Goal: Task Accomplishment & Management: Complete application form

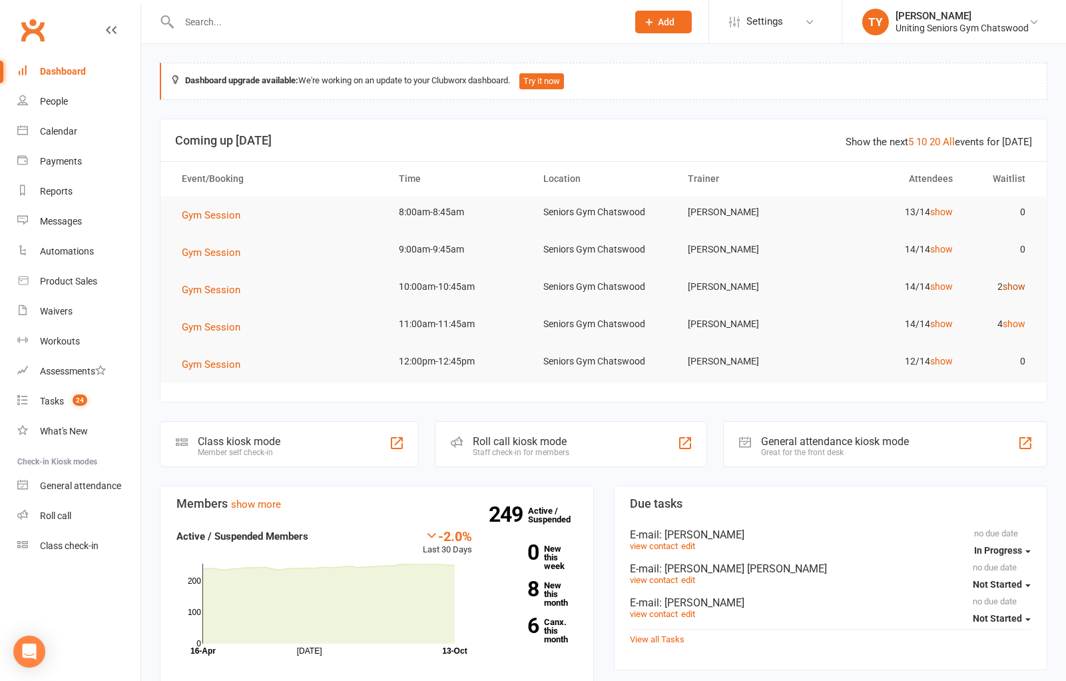
click at [1016, 285] on link "show" at bounding box center [1014, 286] width 23 height 11
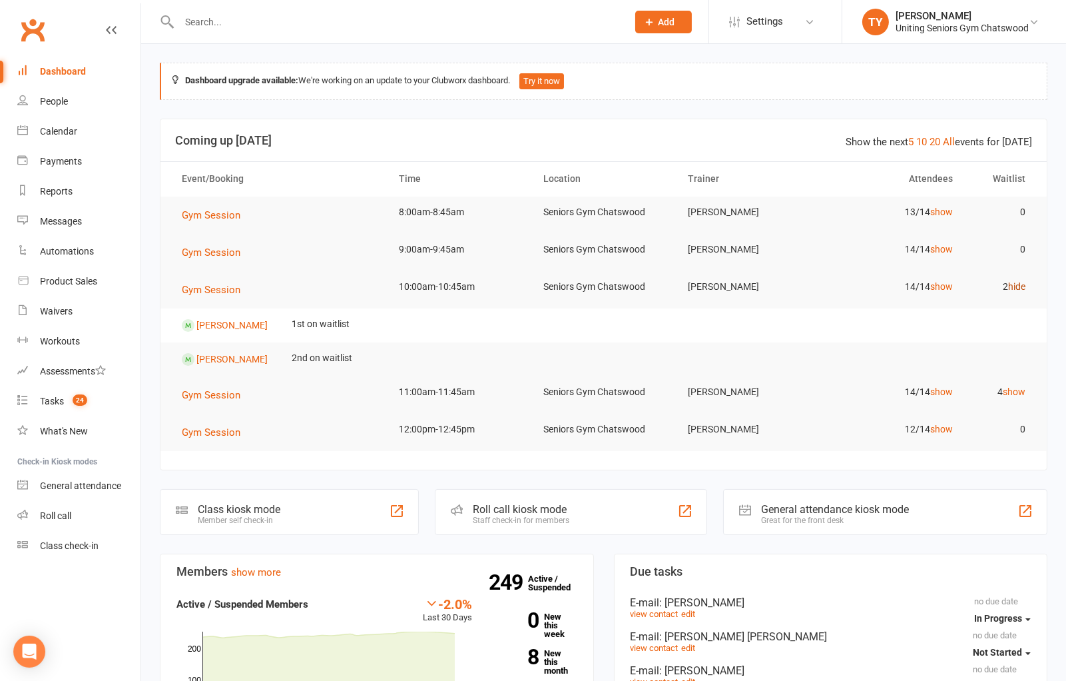
click at [1016, 285] on link "hide" at bounding box center [1016, 286] width 17 height 11
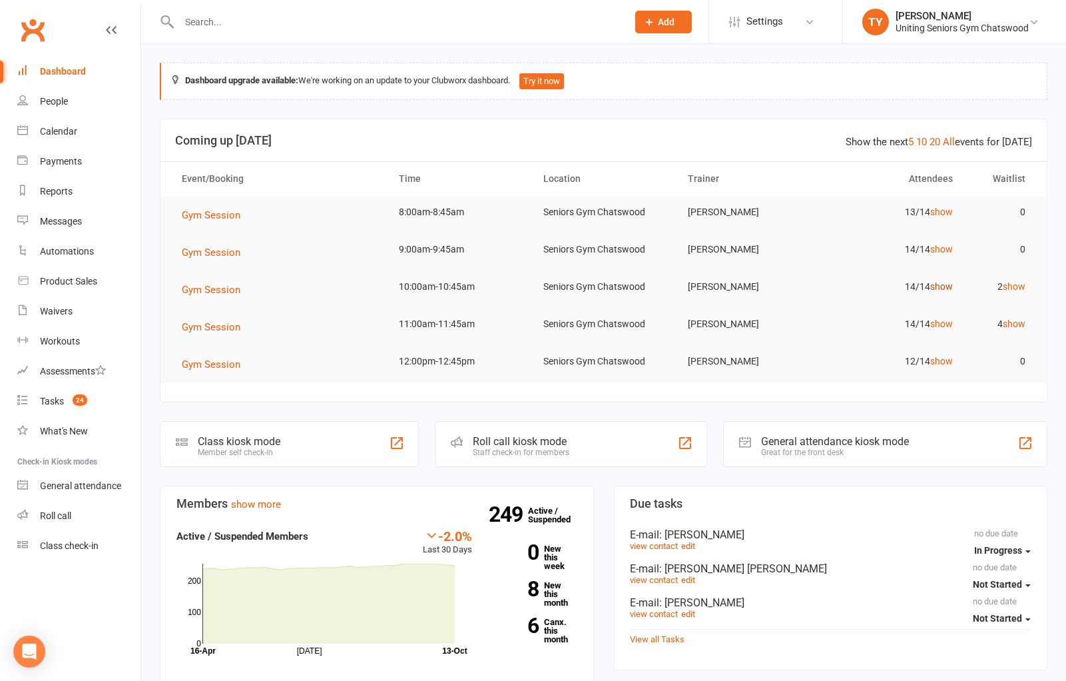
click at [947, 287] on link "show" at bounding box center [942, 286] width 23 height 11
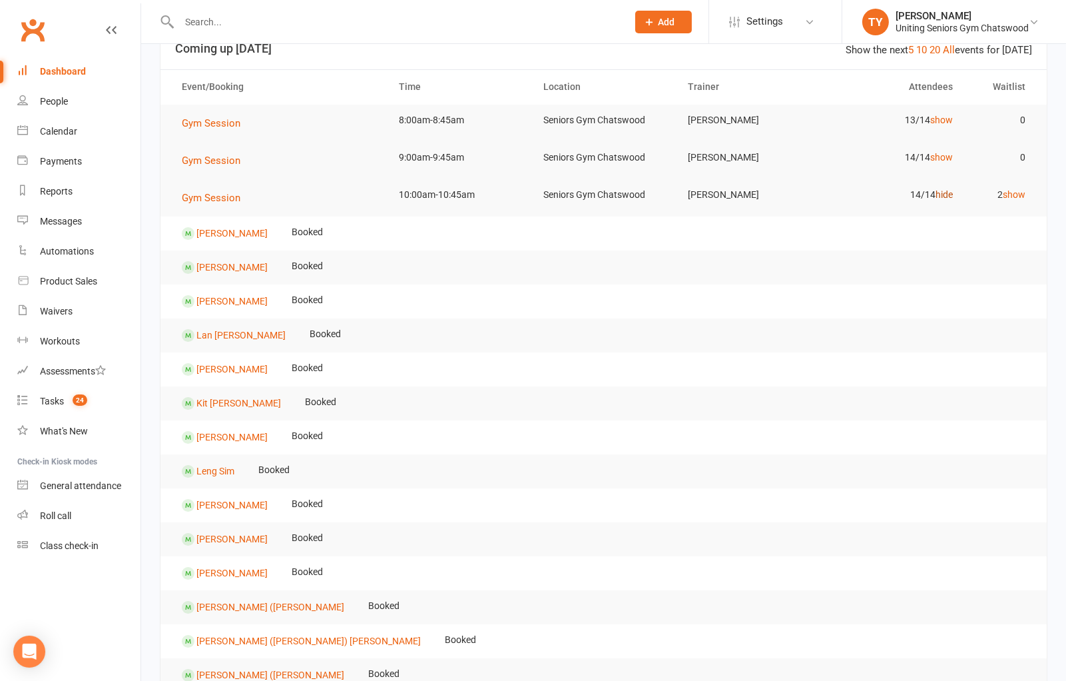
scroll to position [74, 0]
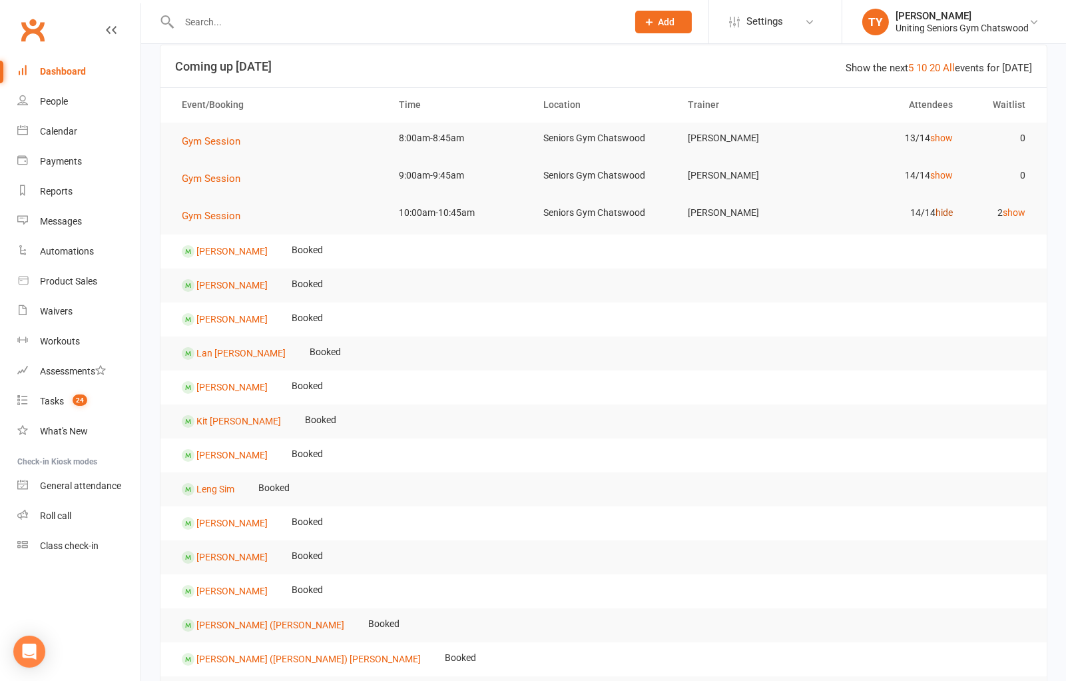
click at [947, 216] on link "hide" at bounding box center [944, 212] width 17 height 11
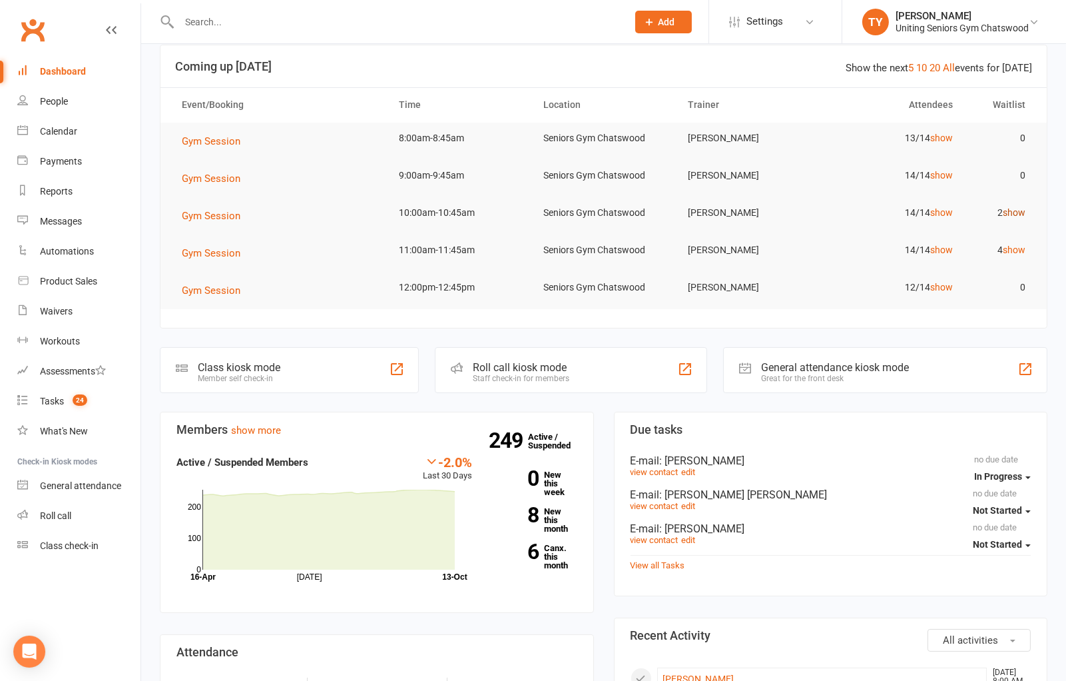
click at [1010, 213] on link "show" at bounding box center [1014, 212] width 23 height 11
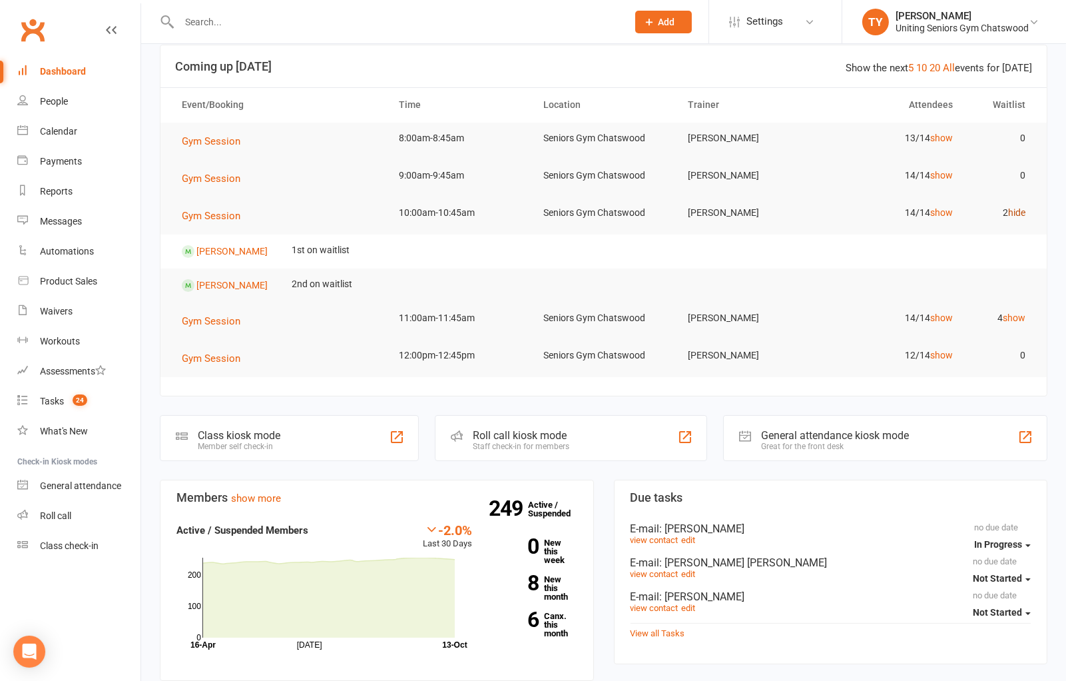
click at [1010, 213] on link "hide" at bounding box center [1016, 212] width 17 height 11
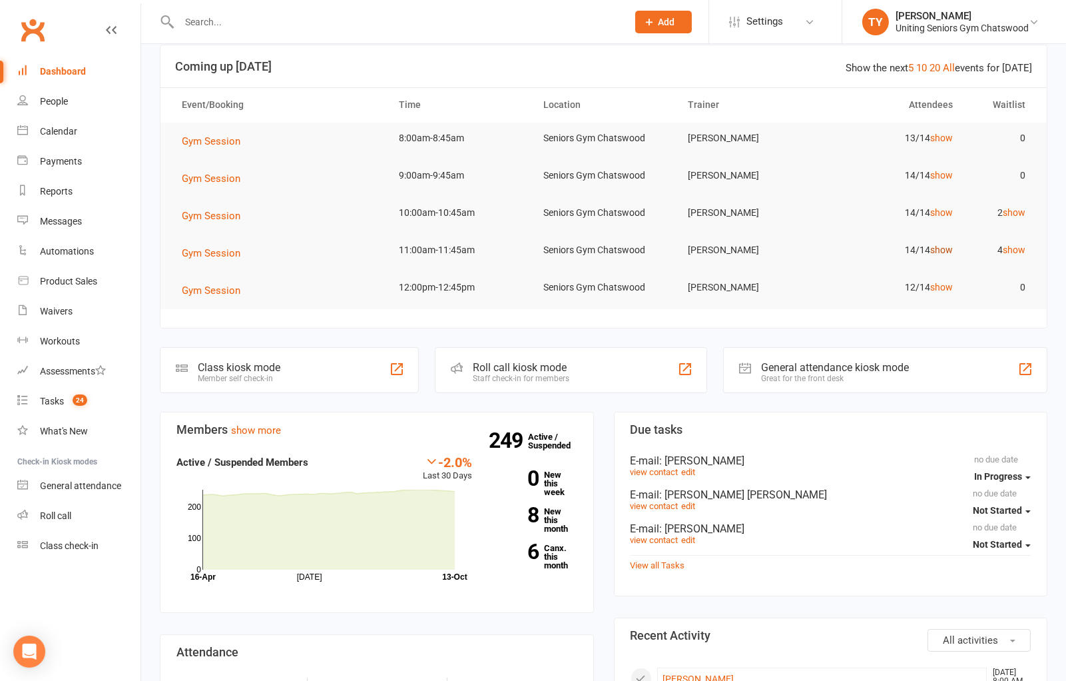
click at [945, 251] on link "show" at bounding box center [942, 249] width 23 height 11
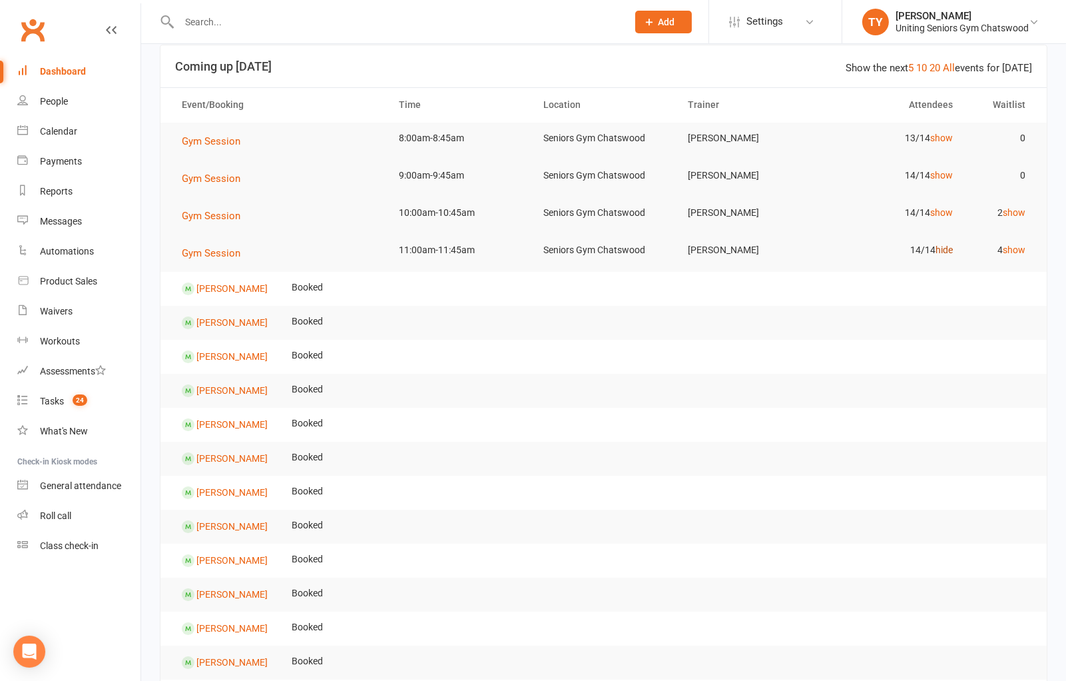
click at [945, 251] on link "hide" at bounding box center [944, 249] width 17 height 11
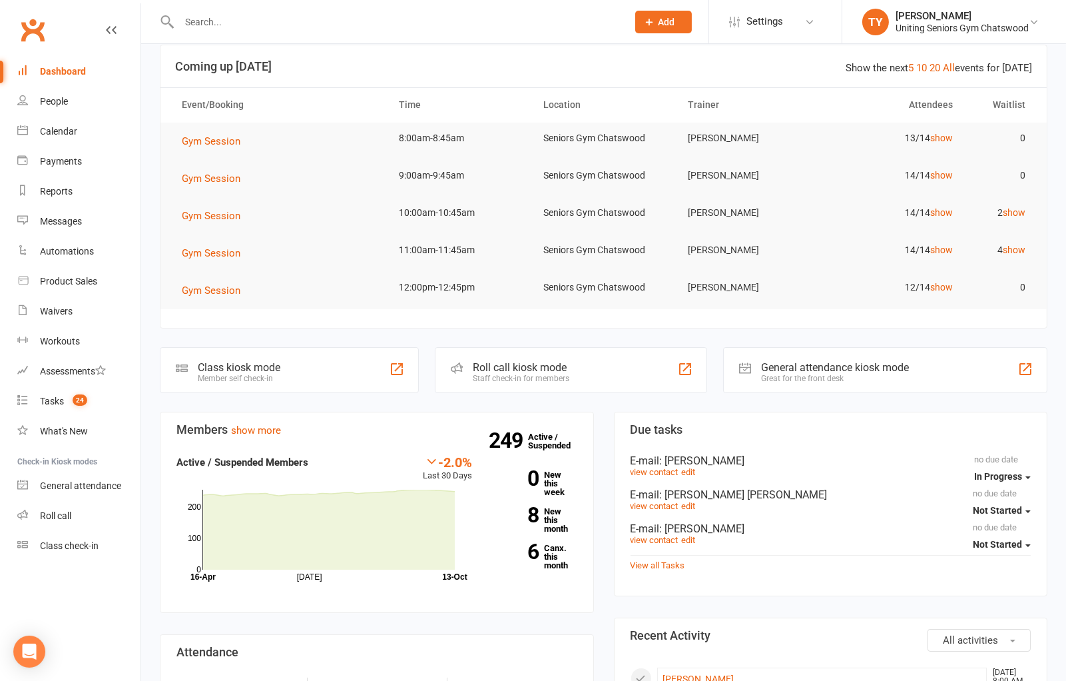
click at [240, 27] on input "text" at bounding box center [396, 22] width 443 height 19
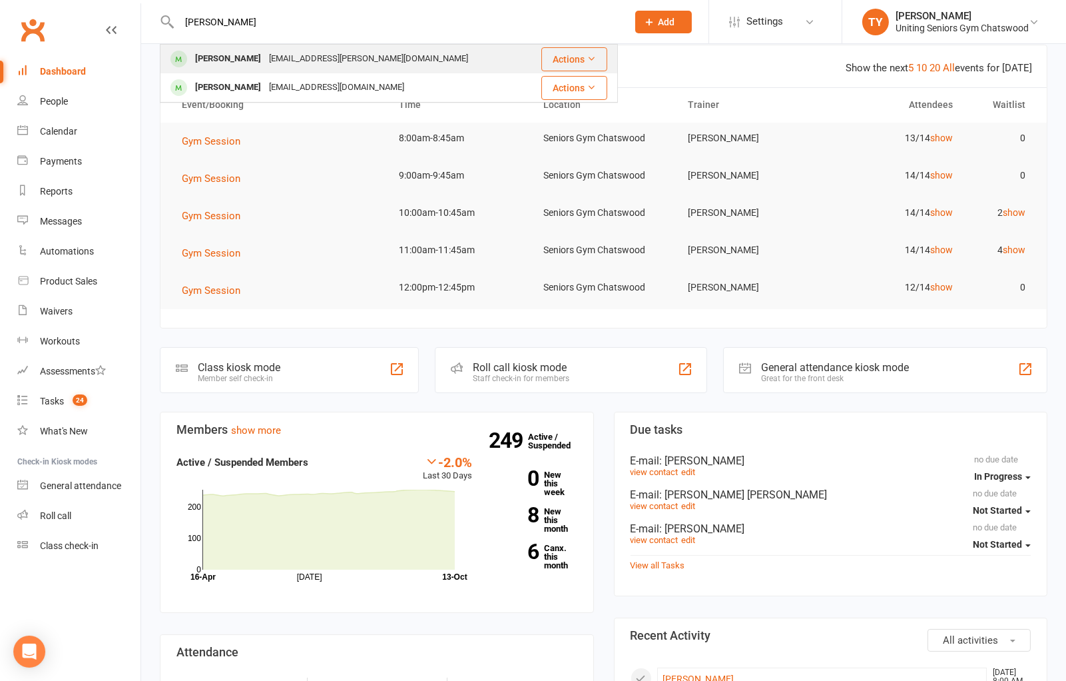
type input "[PERSON_NAME]"
click at [268, 54] on div "[EMAIL_ADDRESS][PERSON_NAME][DOMAIN_NAME]" at bounding box center [368, 58] width 207 height 19
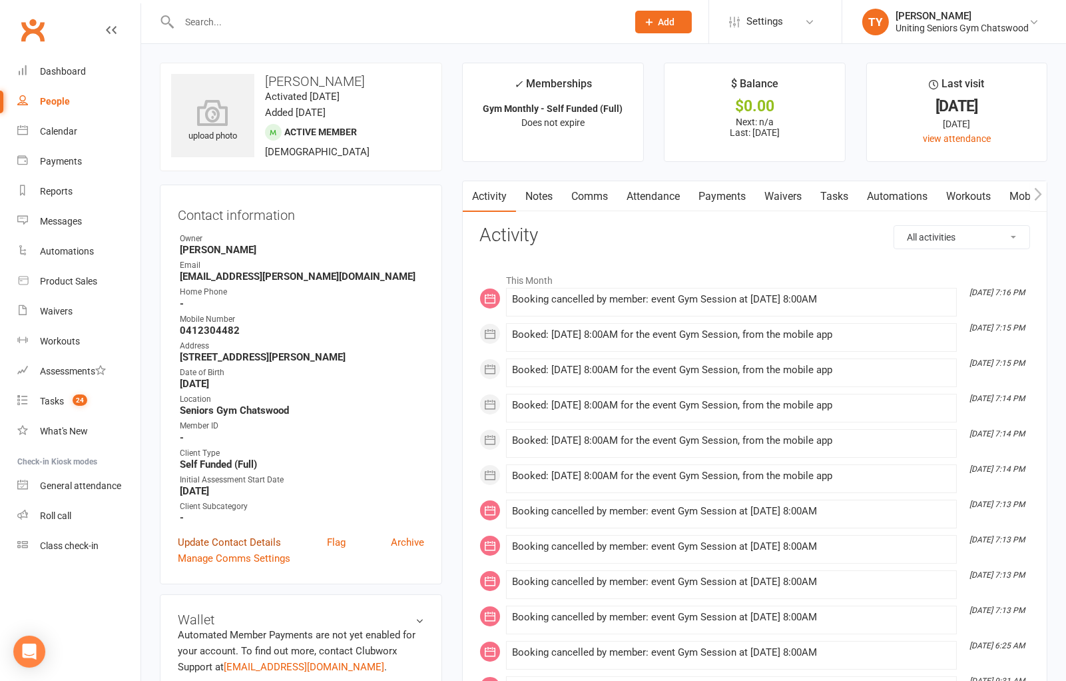
click at [261, 540] on link "Update Contact Details" at bounding box center [229, 542] width 103 height 16
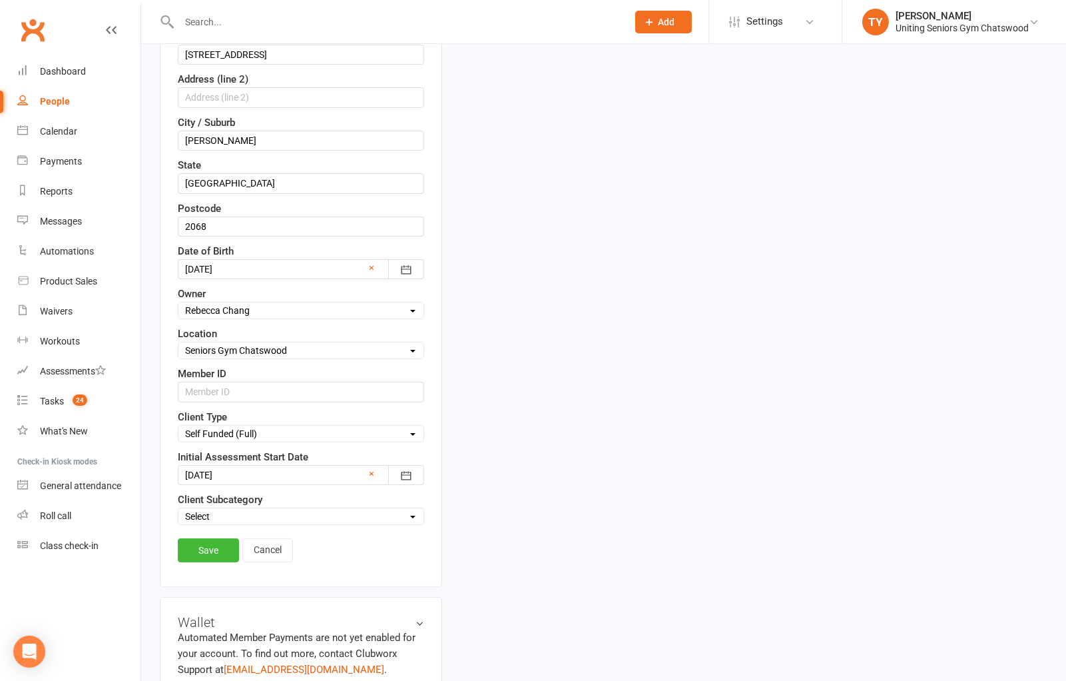
scroll to position [433, 0]
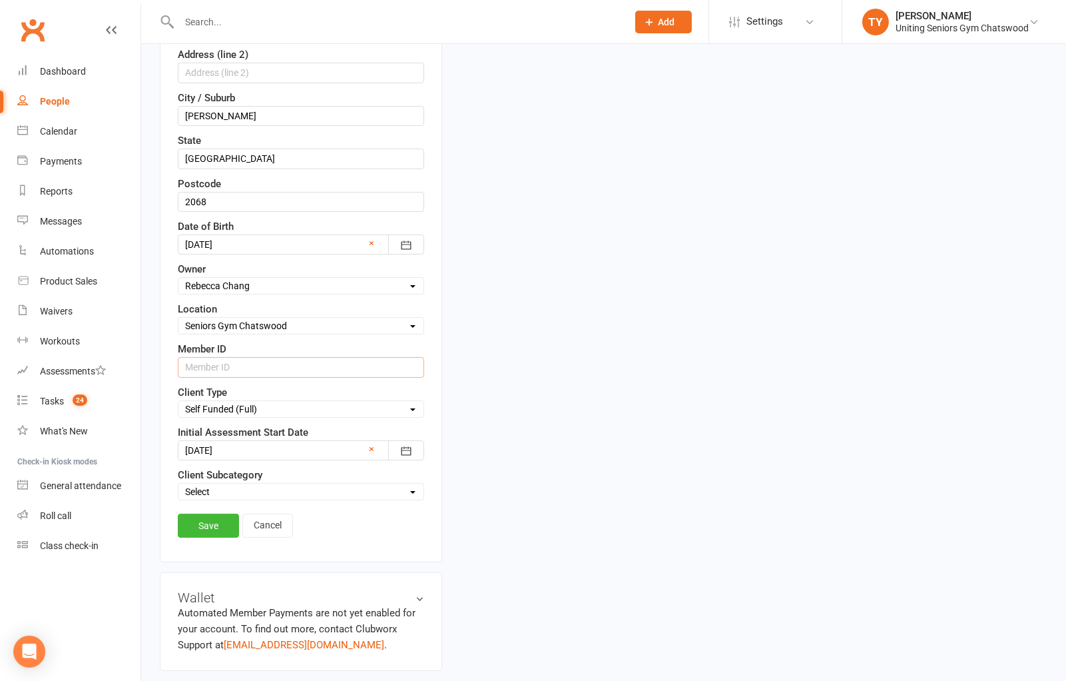
click at [222, 370] on input "text" at bounding box center [301, 367] width 246 height 20
paste input "C0113841"
type input "C0113841"
click at [210, 528] on link "Save" at bounding box center [208, 526] width 61 height 24
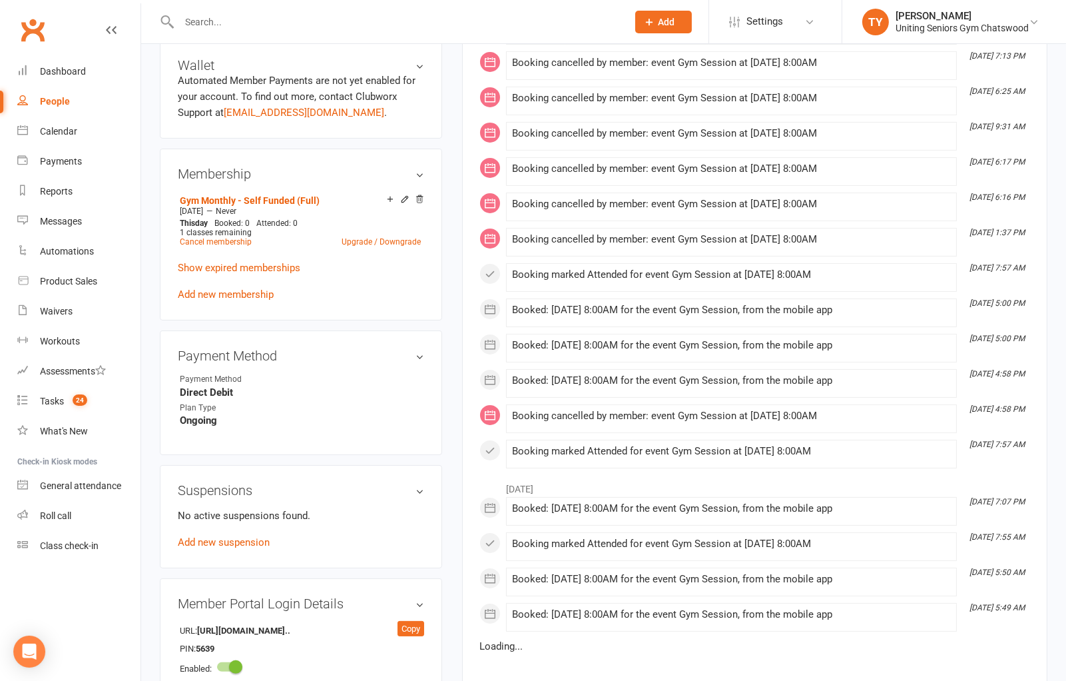
scroll to position [729, 0]
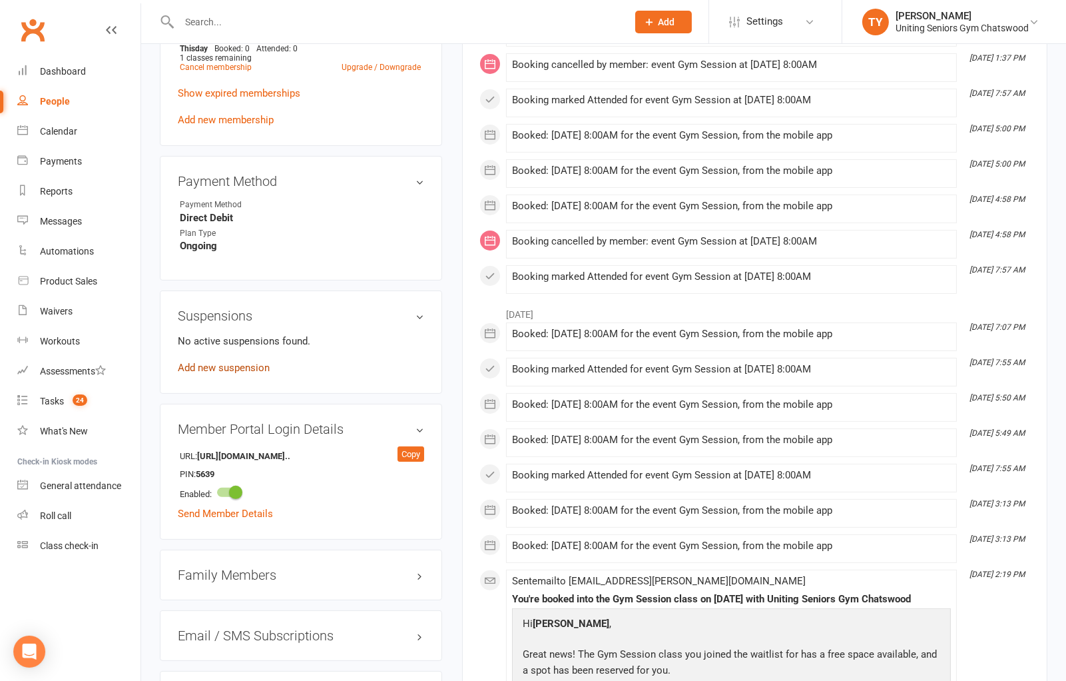
click at [248, 364] on link "Add new suspension" at bounding box center [224, 368] width 92 height 12
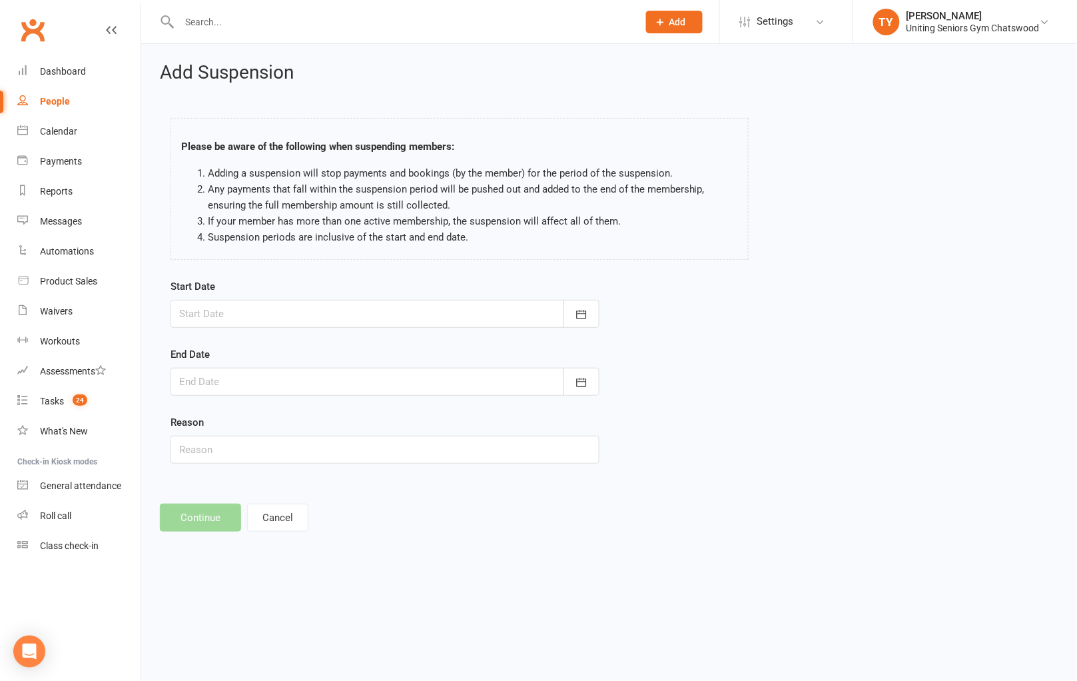
click at [291, 315] on div at bounding box center [385, 314] width 429 height 28
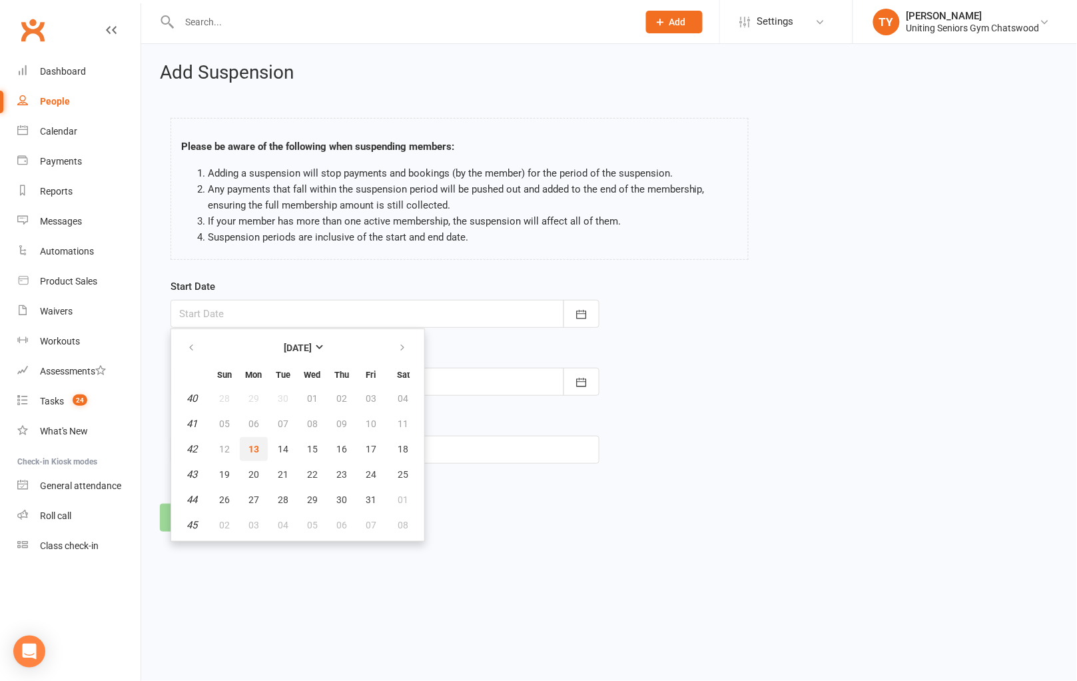
click at [249, 447] on span "13" at bounding box center [253, 449] width 11 height 11
type input "[DATE]"
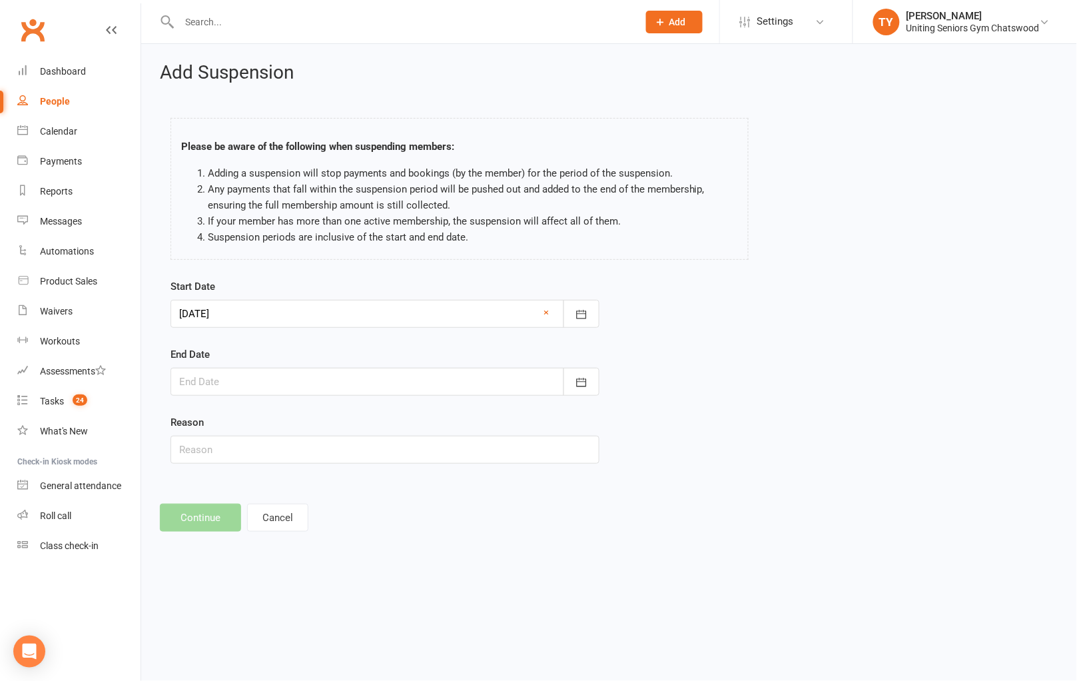
click at [423, 383] on div at bounding box center [385, 382] width 429 height 28
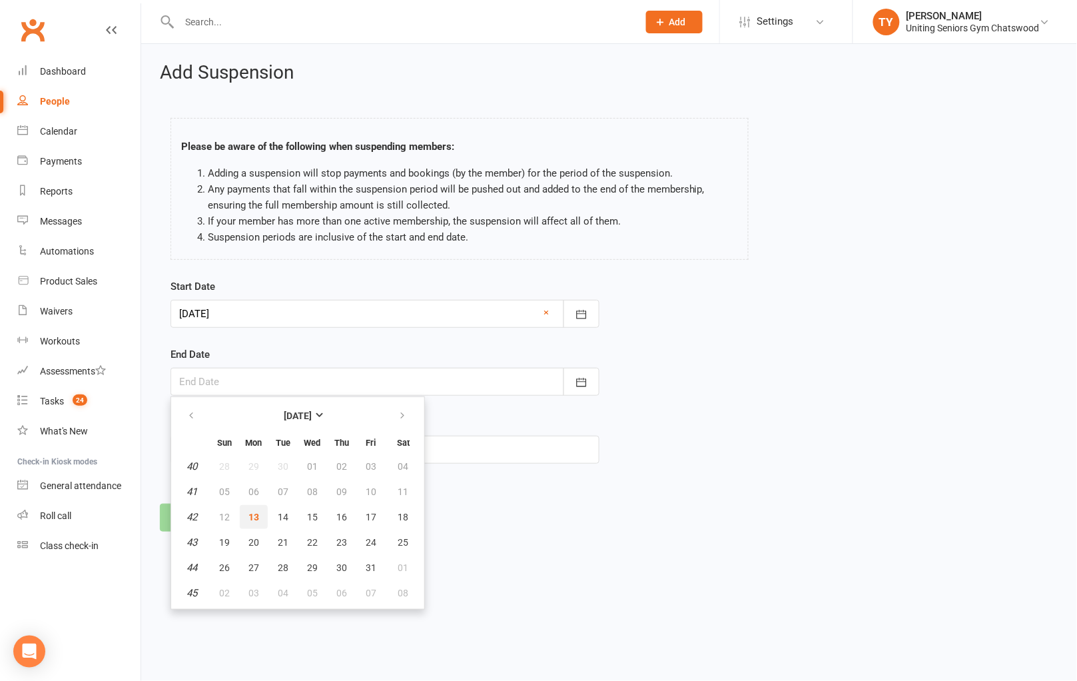
click at [256, 513] on span "13" at bounding box center [253, 517] width 11 height 11
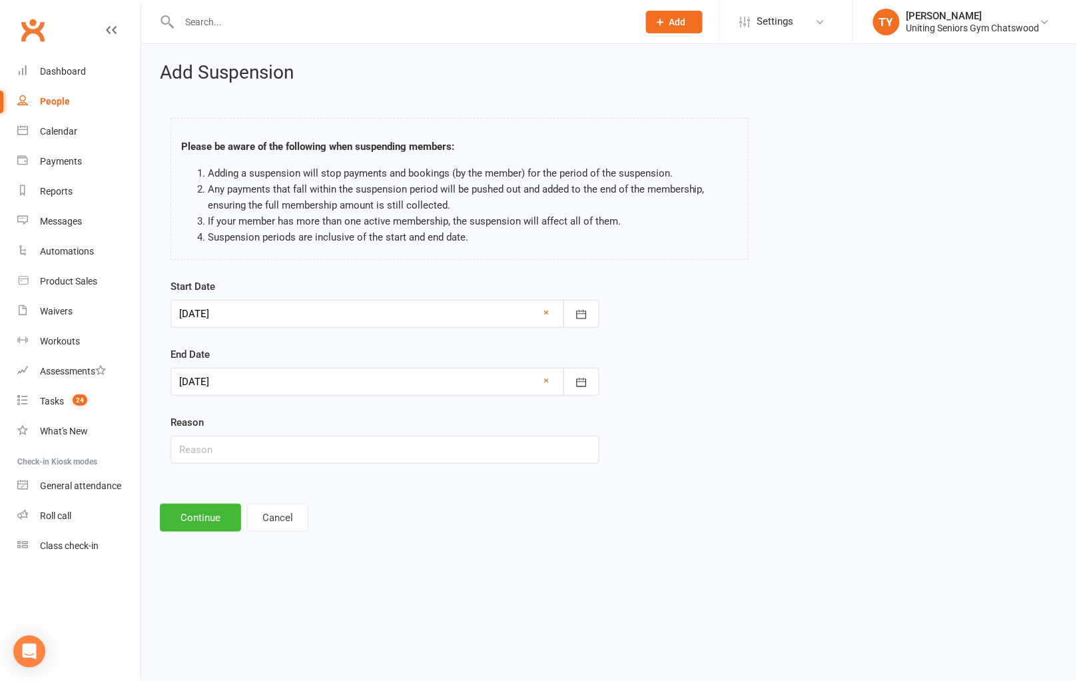
click at [260, 383] on div at bounding box center [385, 382] width 429 height 28
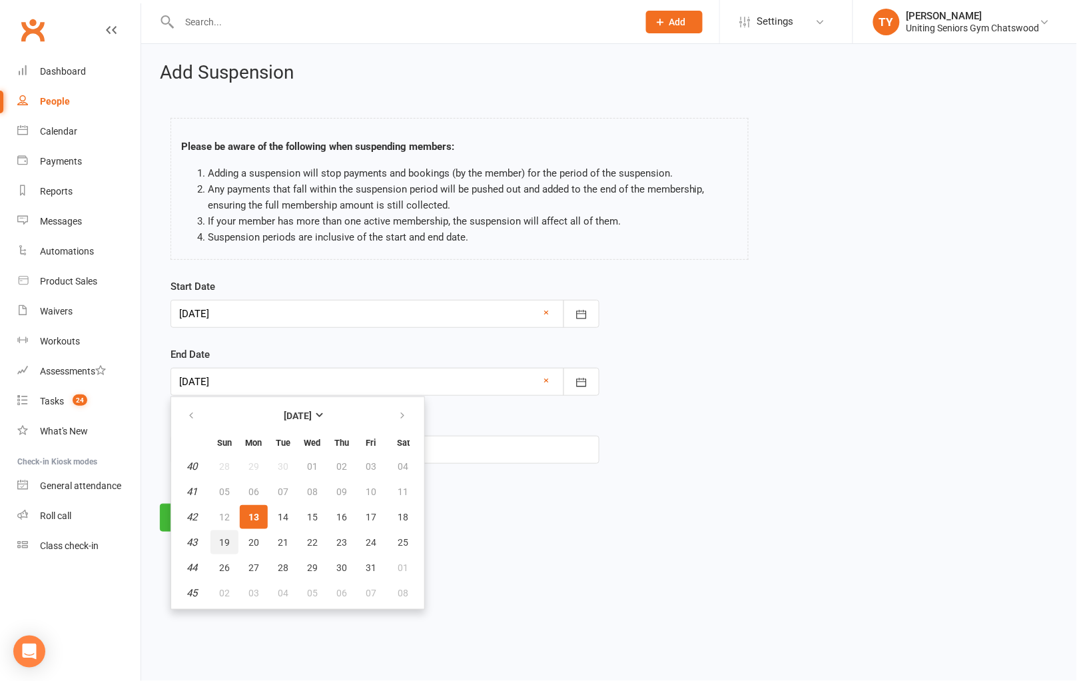
click at [220, 544] on button "19" at bounding box center [224, 542] width 28 height 24
type input "[DATE]"
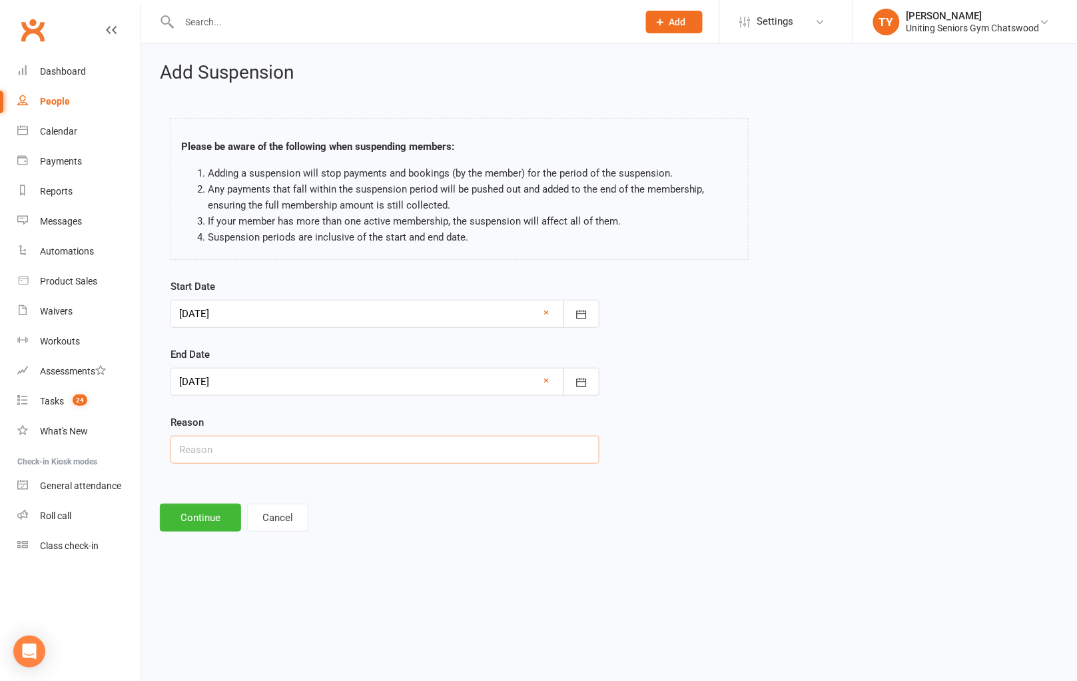
click at [260, 461] on input "text" at bounding box center [385, 450] width 429 height 28
type input "infection"
click at [226, 513] on button "Continue" at bounding box center [200, 518] width 81 height 28
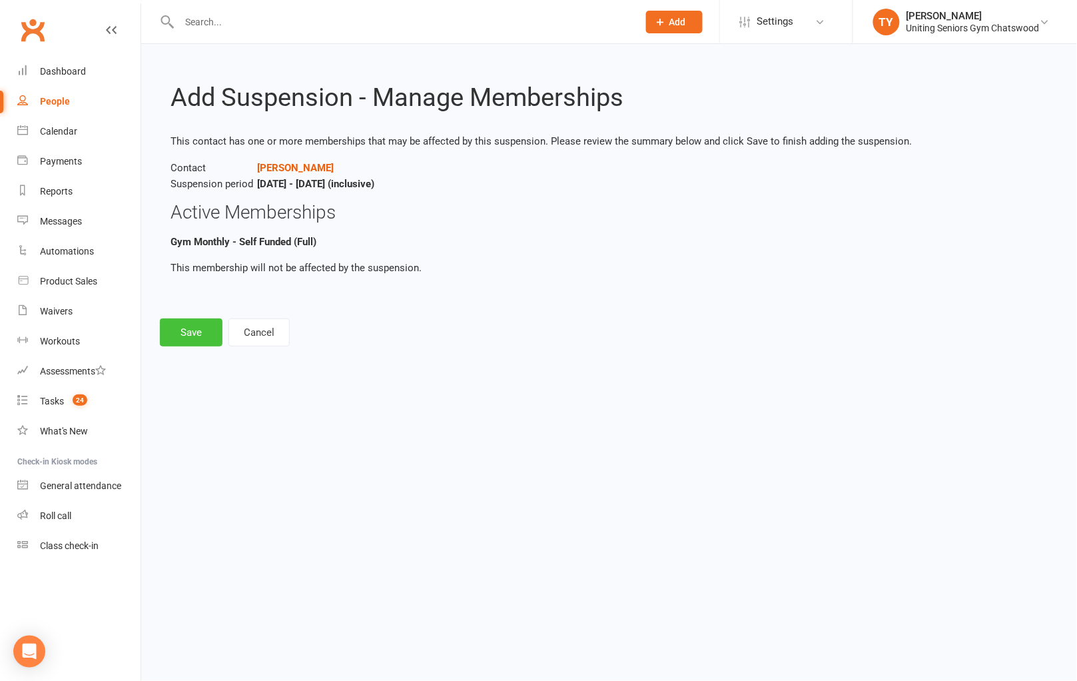
click at [195, 330] on button "Save" at bounding box center [191, 332] width 63 height 28
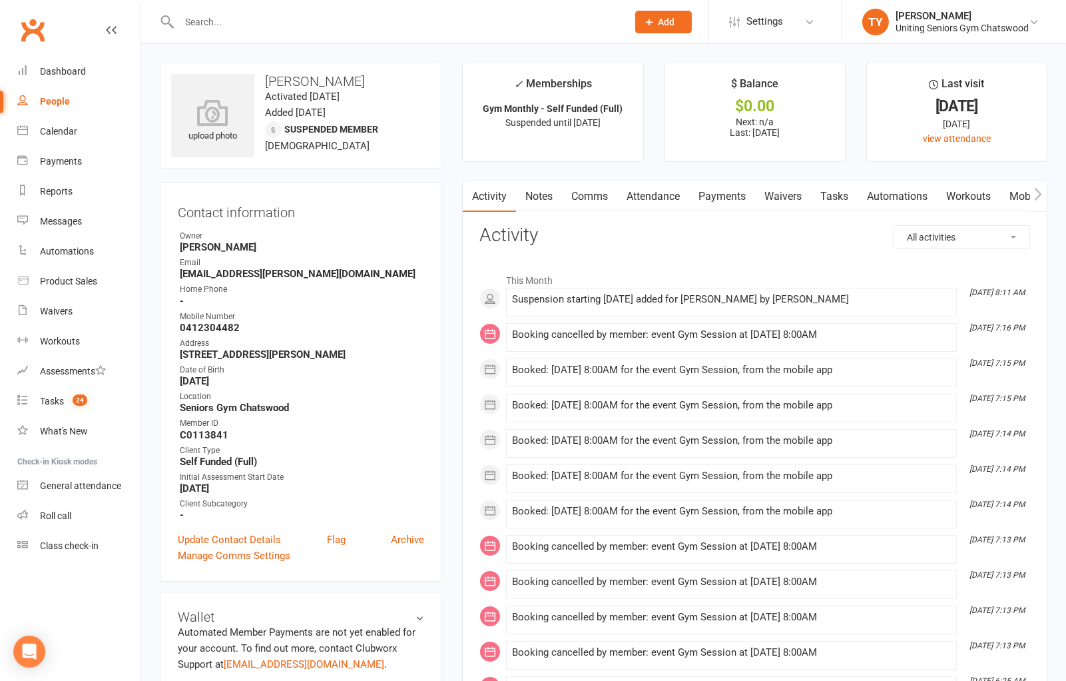
click at [300, 17] on input "text" at bounding box center [396, 22] width 443 height 19
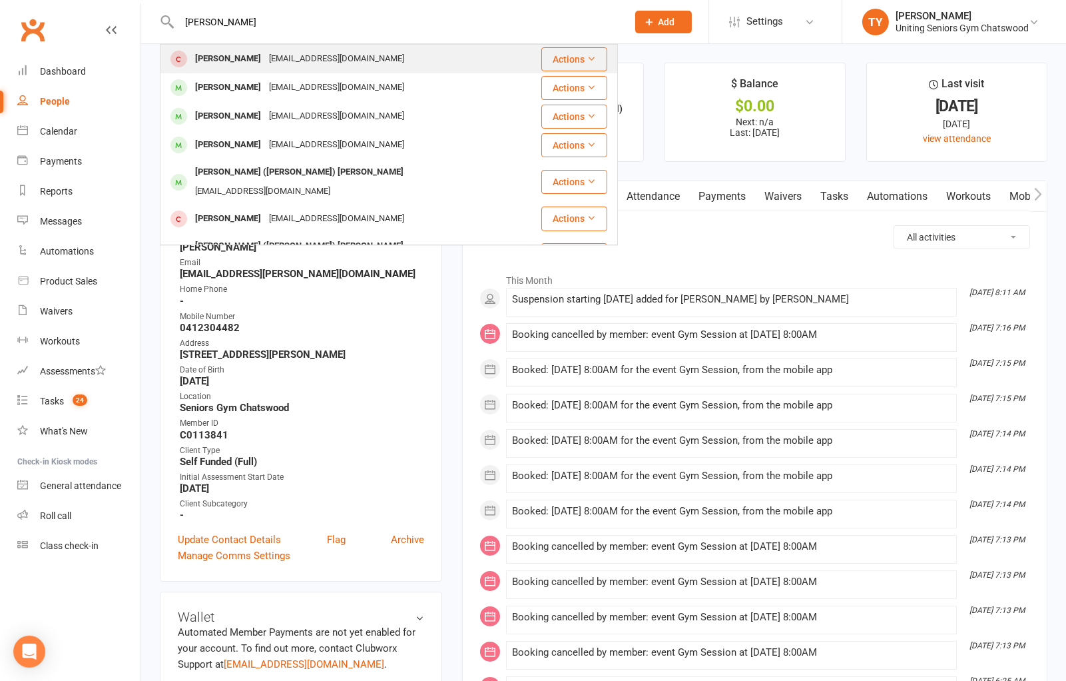
type input "[PERSON_NAME]"
click at [352, 72] on div "[PERSON_NAME] [EMAIL_ADDRESS][DOMAIN_NAME]" at bounding box center [350, 58] width 379 height 27
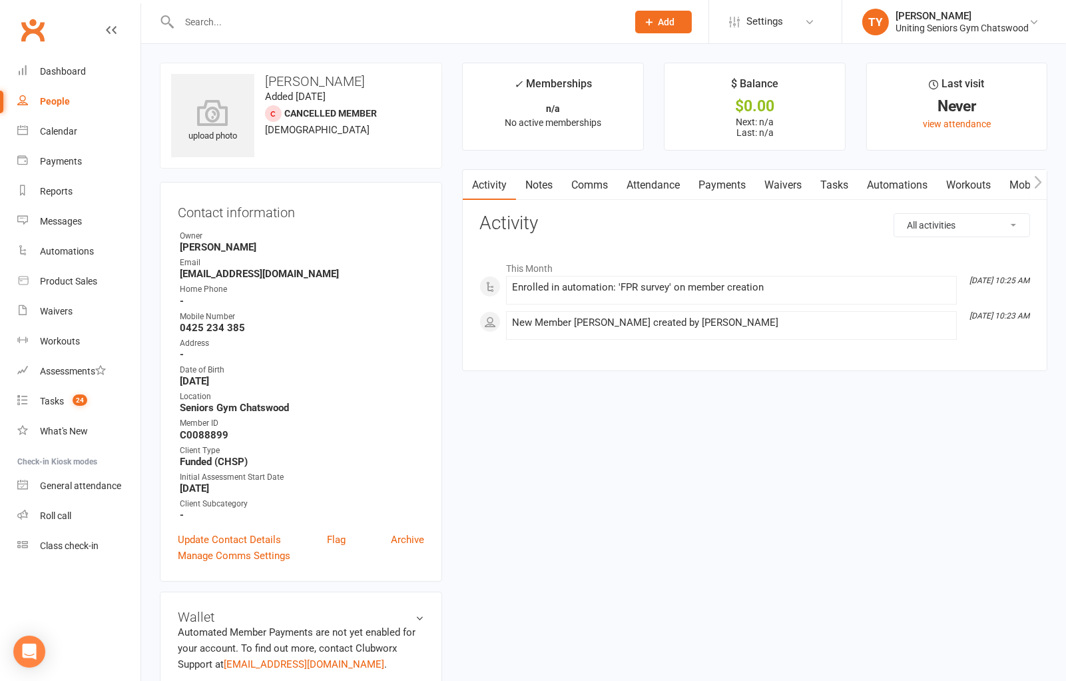
click at [1044, 174] on button "button" at bounding box center [1038, 185] width 17 height 30
click at [961, 185] on link "Credit balance" at bounding box center [1004, 185] width 86 height 31
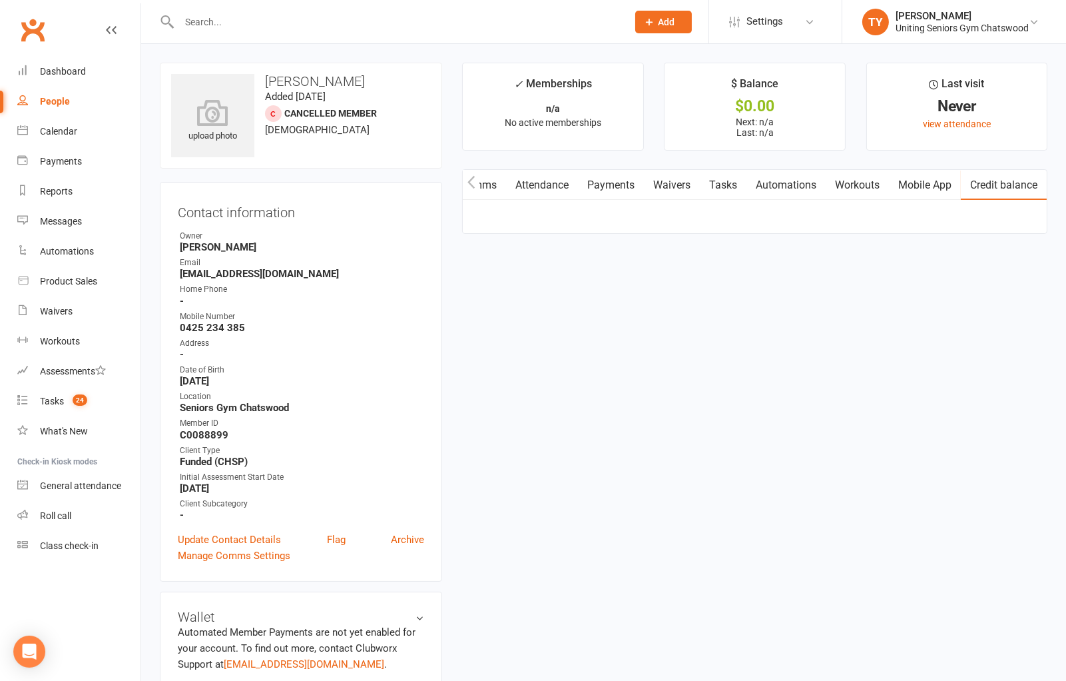
click at [935, 185] on link "Mobile App" at bounding box center [925, 185] width 72 height 31
click at [512, 253] on div "Mobile app access enabled?" at bounding box center [755, 252] width 551 height 16
click at [502, 253] on div at bounding box center [496, 250] width 23 height 9
click at [485, 249] on input "checkbox" at bounding box center [485, 249] width 0 height 0
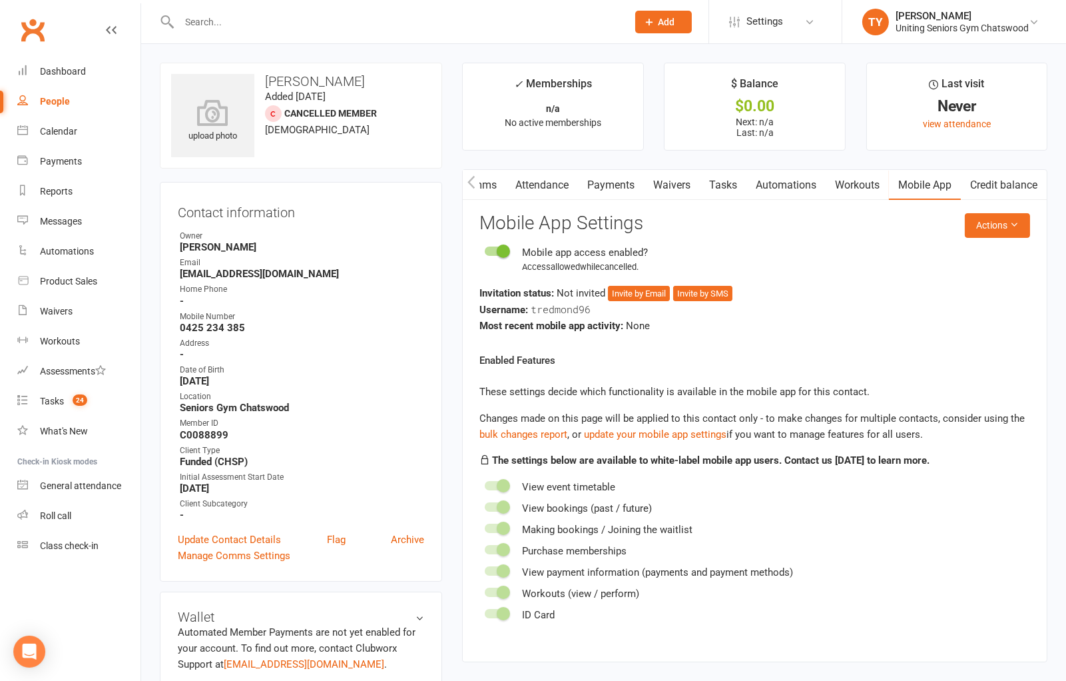
click at [373, 35] on div at bounding box center [389, 21] width 458 height 43
click at [383, 21] on input "text" at bounding box center [396, 22] width 443 height 19
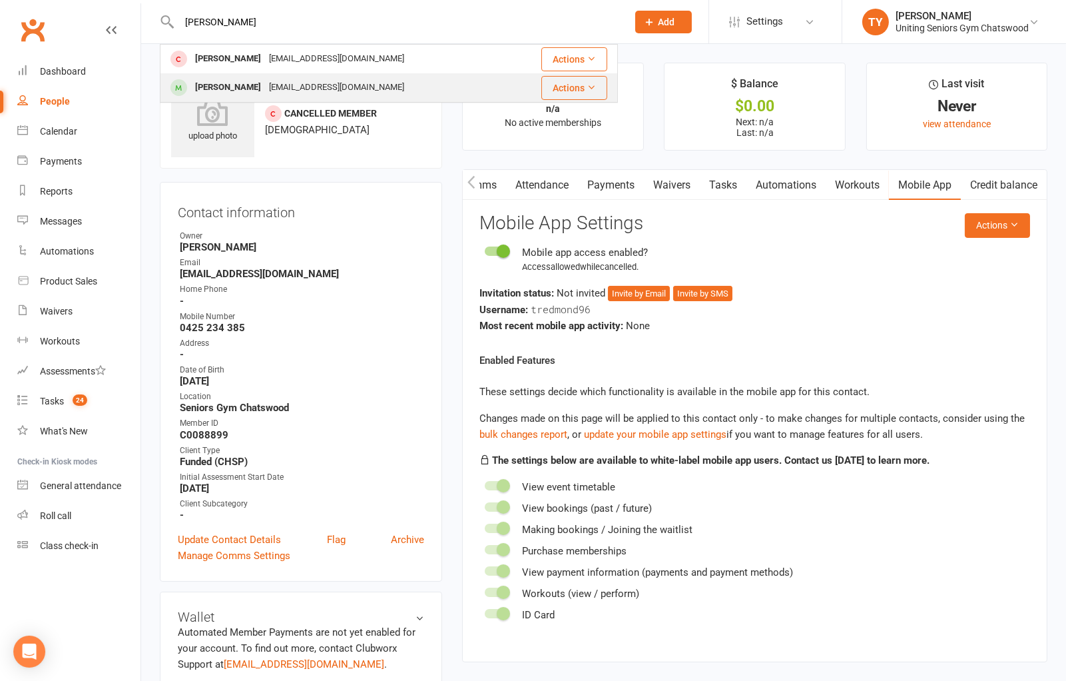
type input "[PERSON_NAME]"
click at [368, 84] on div "[PERSON_NAME] [PERSON_NAME][EMAIL_ADDRESS][DOMAIN_NAME]" at bounding box center [336, 87] width 350 height 27
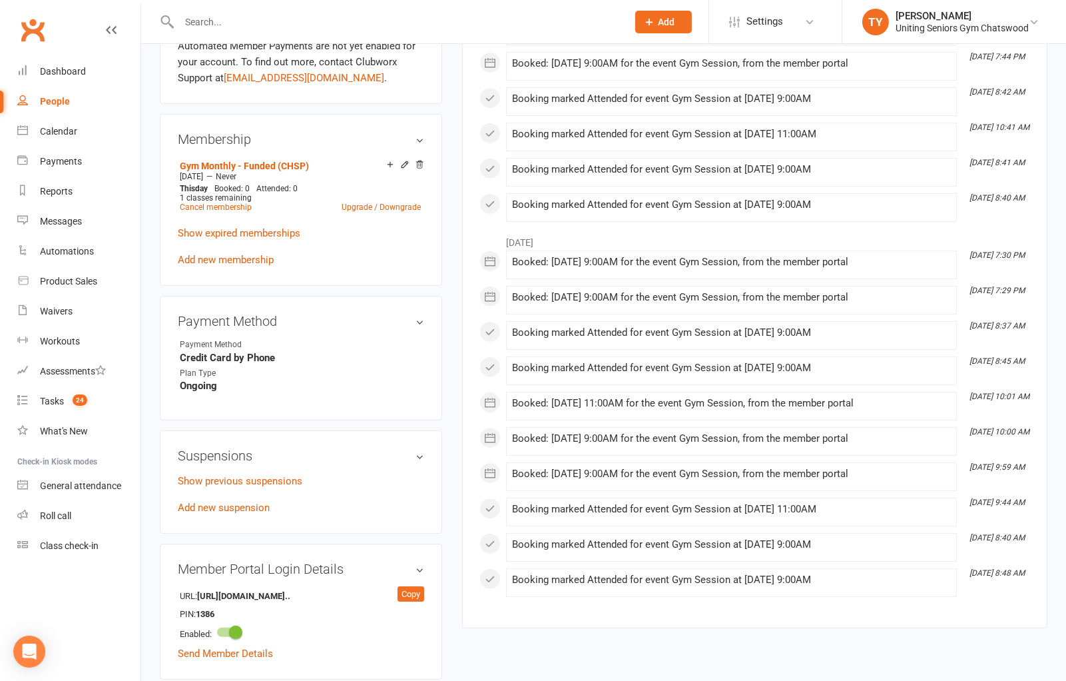
scroll to position [592, 0]
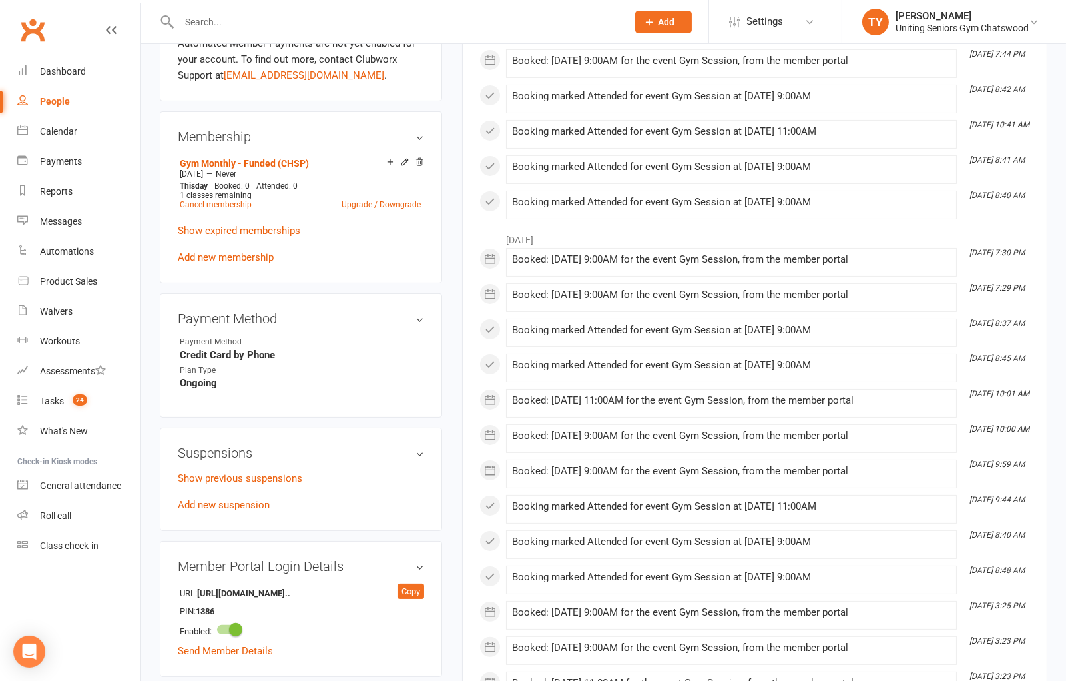
click at [234, 508] on div "Show previous suspensions Add new suspension" at bounding box center [301, 491] width 246 height 43
click at [242, 503] on link "Add new suspension" at bounding box center [224, 505] width 92 height 12
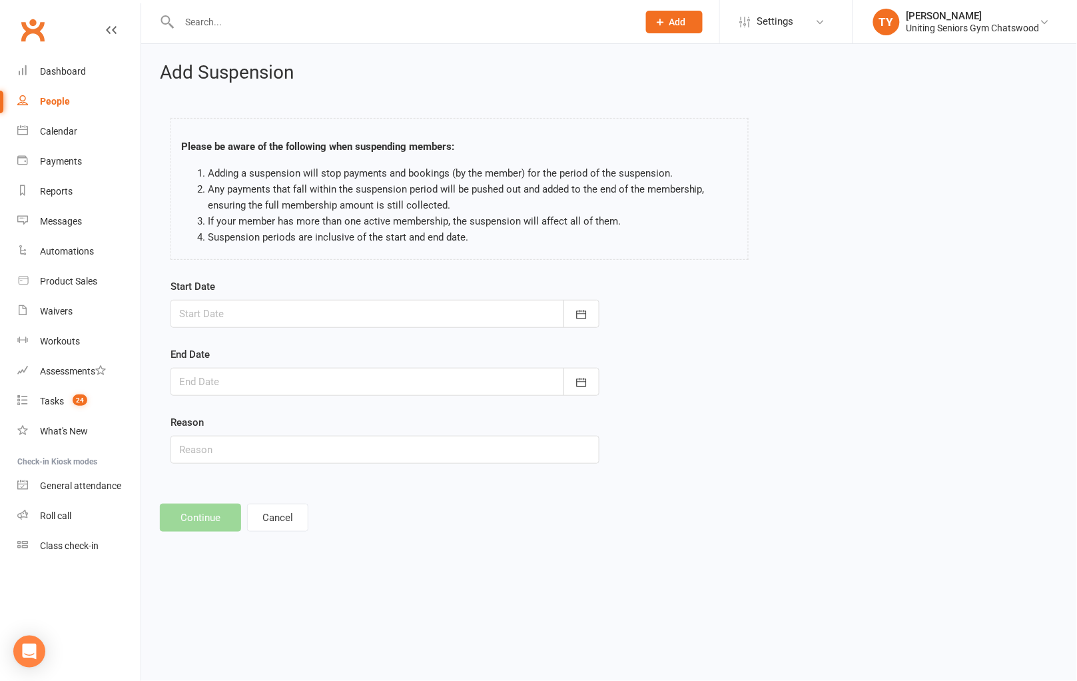
click at [294, 321] on div at bounding box center [385, 314] width 429 height 28
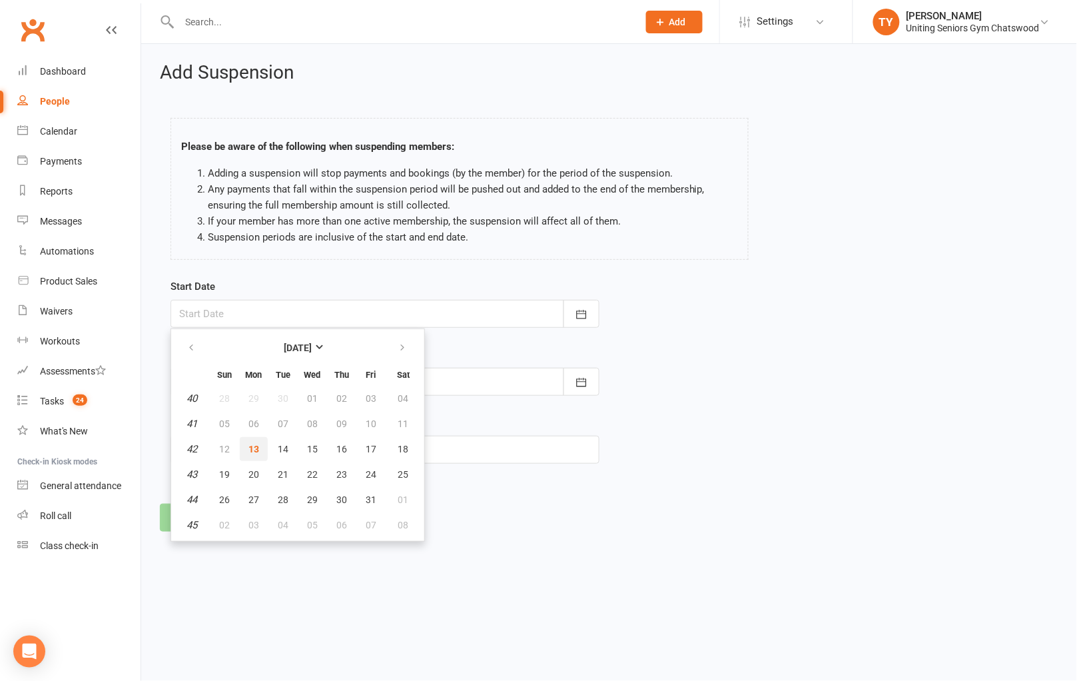
click at [258, 438] on button "13" at bounding box center [254, 449] width 28 height 24
type input "[DATE]"
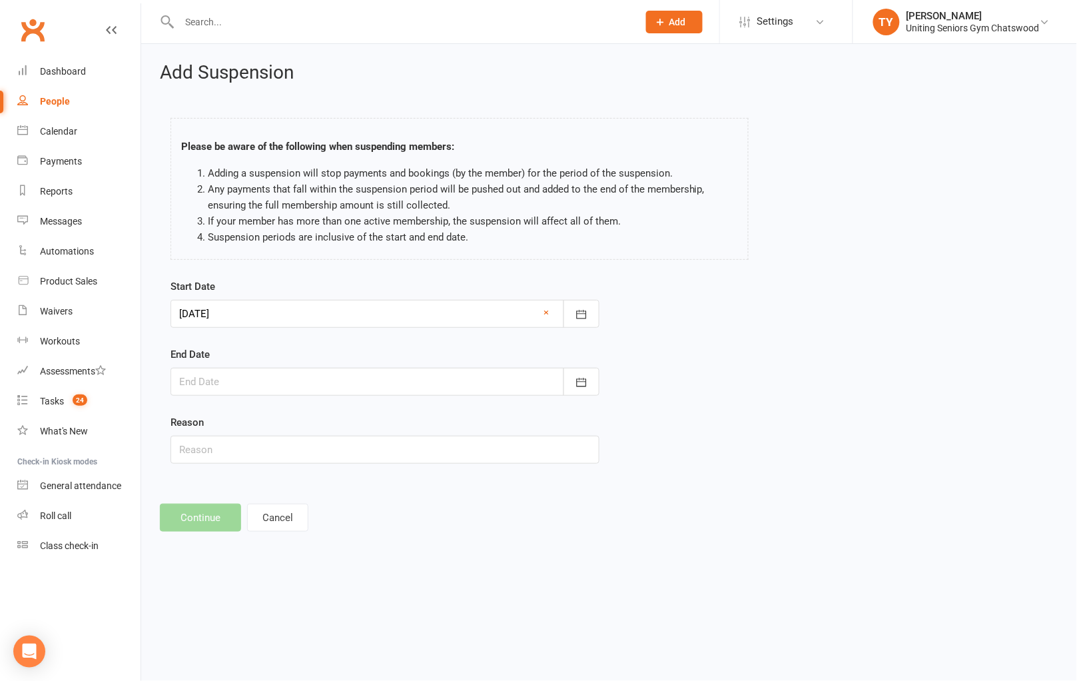
click at [366, 384] on div at bounding box center [385, 382] width 429 height 28
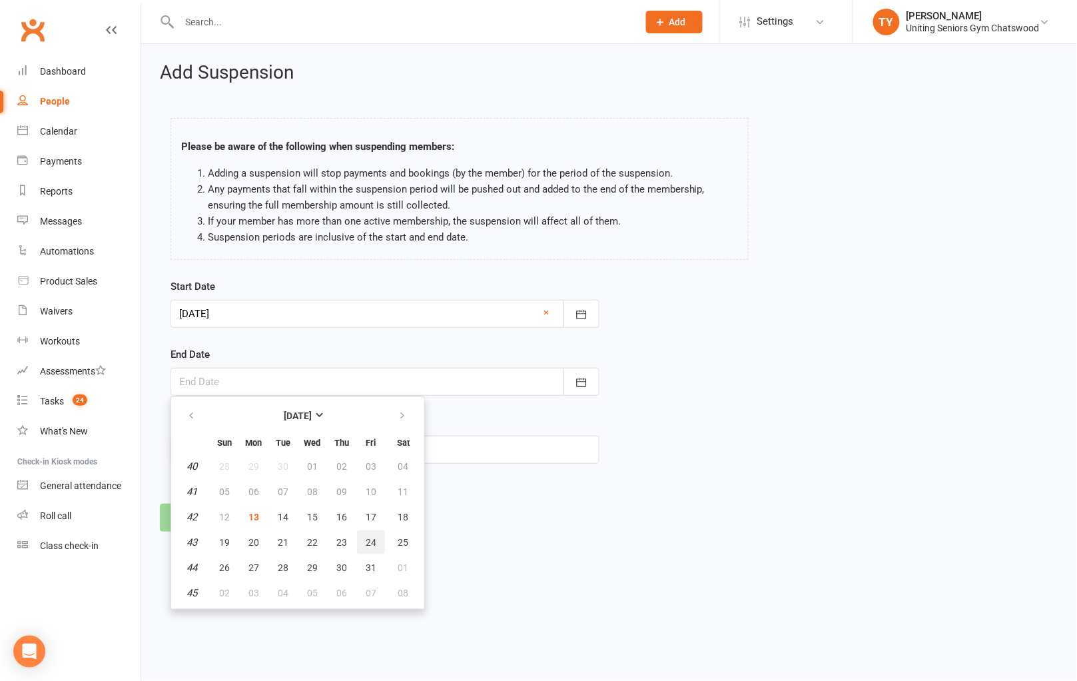
click at [370, 543] on span "24" at bounding box center [371, 542] width 11 height 11
type input "[DATE]"
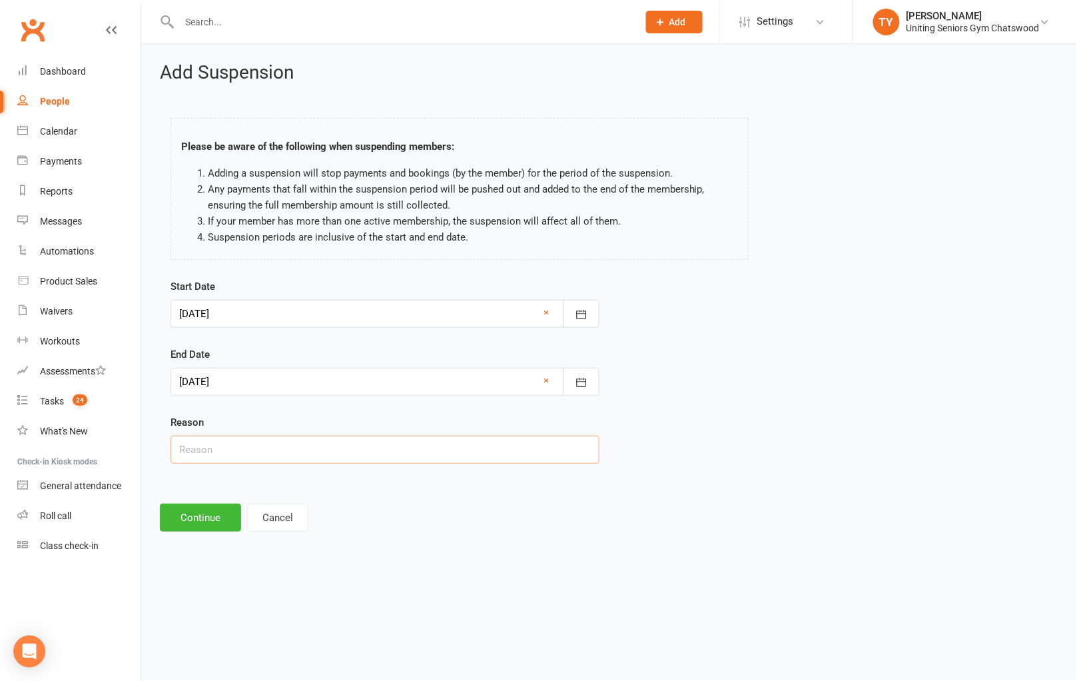
click at [333, 451] on input "text" at bounding box center [385, 450] width 429 height 28
type input "vertigo"
click at [183, 518] on button "Continue" at bounding box center [200, 518] width 81 height 28
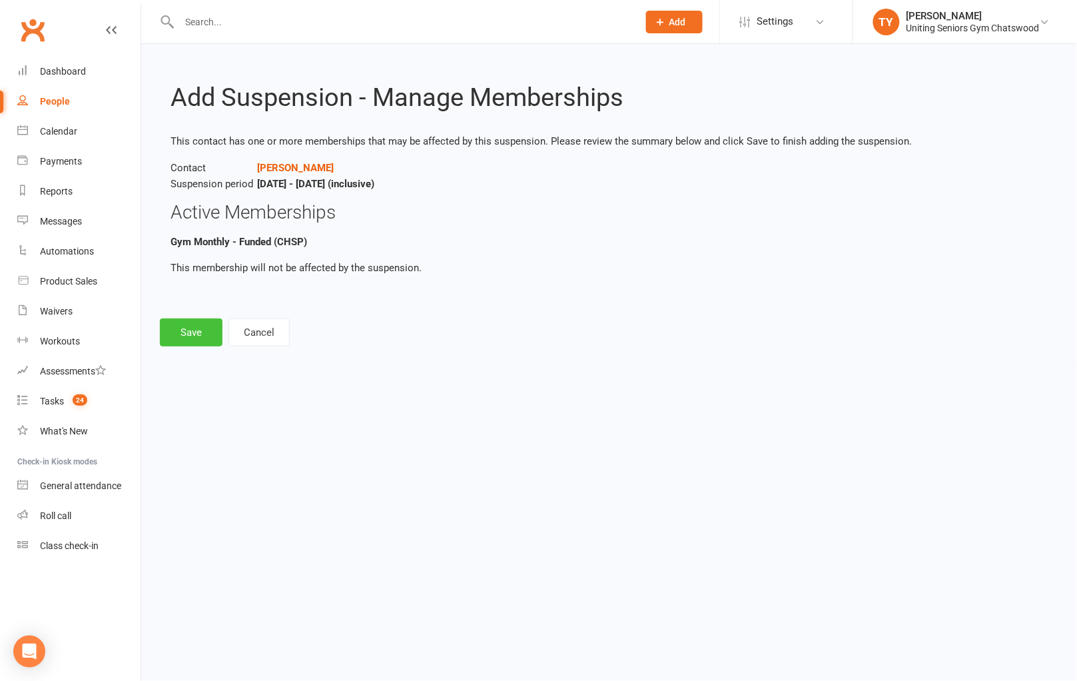
click at [188, 329] on button "Save" at bounding box center [191, 332] width 63 height 28
